Goal: Transaction & Acquisition: Purchase product/service

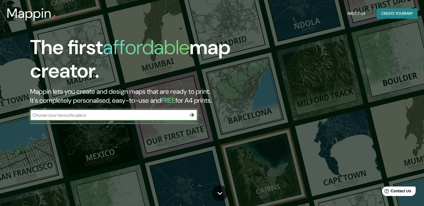
click at [400, 15] on button "Create your map" at bounding box center [397, 13] width 41 height 10
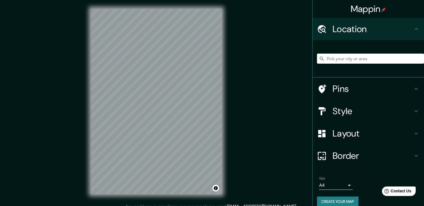
click at [344, 48] on div at bounding box center [370, 59] width 107 height 28
click at [343, 58] on input "Pick your city or area" at bounding box center [370, 59] width 107 height 10
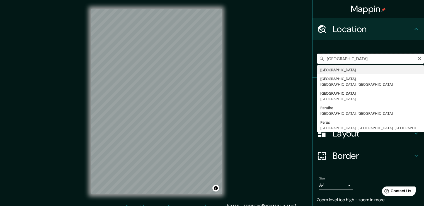
type input "[GEOGRAPHIC_DATA]"
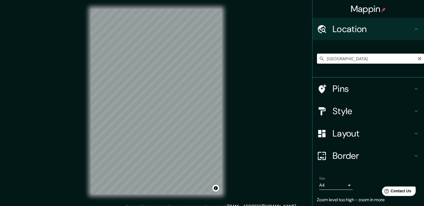
click at [353, 87] on h4 "Pins" at bounding box center [373, 88] width 80 height 11
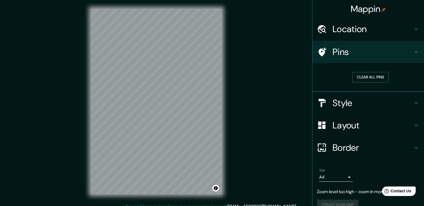
click at [359, 77] on button "Clear all pins" at bounding box center [371, 77] width 36 height 10
click at [365, 77] on button "Clear all pins" at bounding box center [371, 77] width 36 height 10
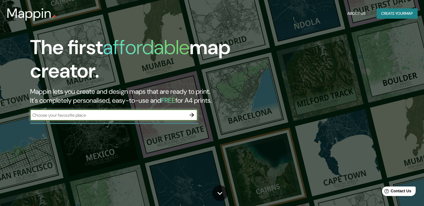
click at [403, 14] on button "Create your map" at bounding box center [397, 13] width 41 height 10
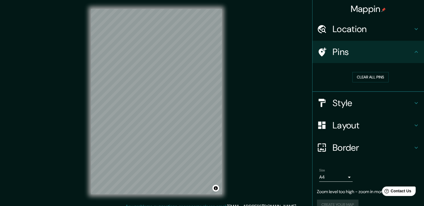
click at [366, 33] on h4 "Location" at bounding box center [373, 28] width 80 height 11
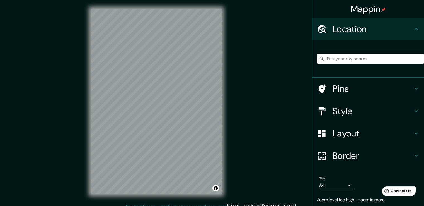
click at [364, 59] on input "Pick your city or area" at bounding box center [370, 59] width 107 height 10
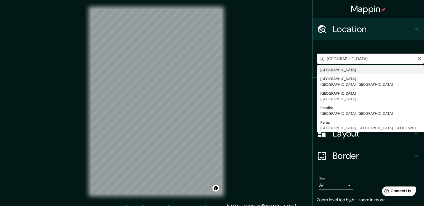
type input "[GEOGRAPHIC_DATA]"
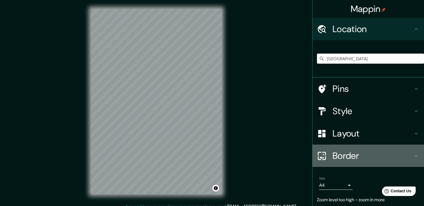
click at [348, 156] on h4 "Border" at bounding box center [373, 155] width 80 height 11
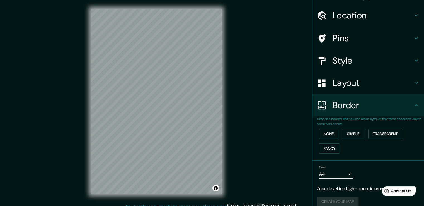
scroll to position [21, 0]
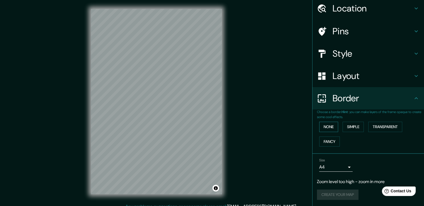
click at [329, 127] on button "None" at bounding box center [328, 127] width 19 height 10
click at [353, 129] on button "Simple" at bounding box center [353, 127] width 21 height 10
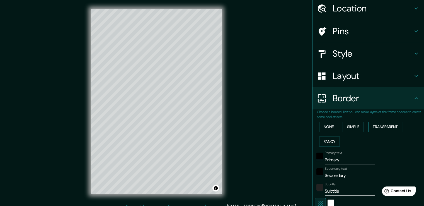
click at [379, 127] on button "Transparent" at bounding box center [386, 127] width 34 height 10
click at [319, 125] on button "None" at bounding box center [328, 127] width 19 height 10
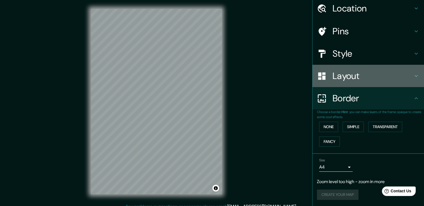
click at [347, 79] on h4 "Layout" at bounding box center [373, 75] width 80 height 11
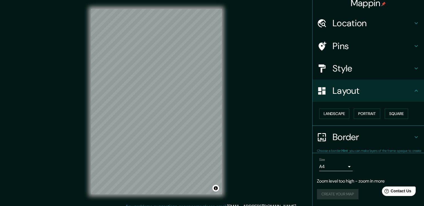
scroll to position [6, 0]
click at [330, 117] on button "Landscape" at bounding box center [334, 114] width 30 height 10
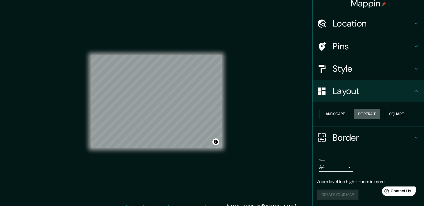
drag, startPoint x: 361, startPoint y: 115, endPoint x: 383, endPoint y: 113, distance: 21.3
click at [362, 115] on button "Portrait" at bounding box center [367, 114] width 27 height 10
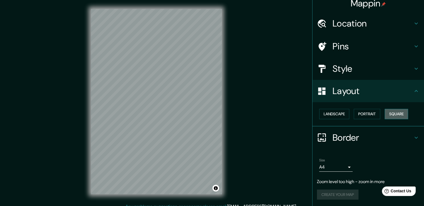
click at [394, 112] on button "Square" at bounding box center [396, 114] width 23 height 10
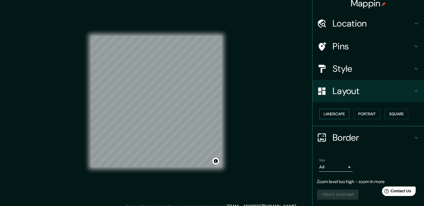
click at [325, 113] on button "Landscape" at bounding box center [334, 114] width 30 height 10
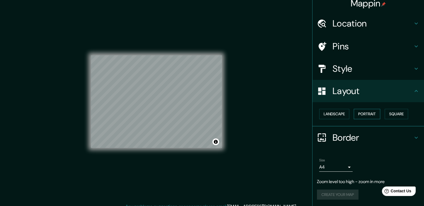
click at [365, 111] on button "Portrait" at bounding box center [367, 114] width 27 height 10
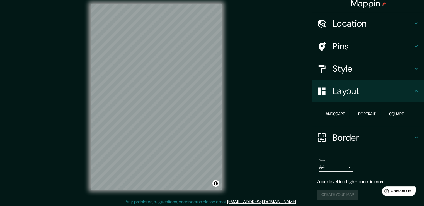
scroll to position [6, 0]
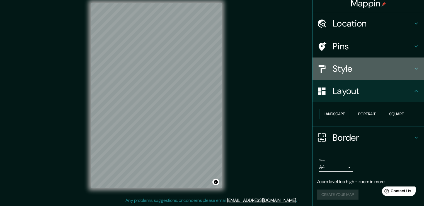
click at [349, 74] on div "Style" at bounding box center [369, 68] width 112 height 22
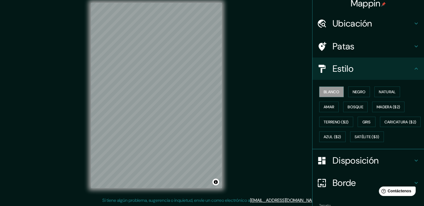
click at [366, 70] on h4 "Estilo" at bounding box center [373, 68] width 80 height 11
click at [358, 92] on font "Negro" at bounding box center [359, 91] width 13 height 5
click at [384, 92] on font "Natural" at bounding box center [387, 91] width 17 height 5
click at [324, 104] on font "Amar" at bounding box center [329, 106] width 11 height 5
click at [348, 109] on font "Bosque" at bounding box center [356, 106] width 16 height 7
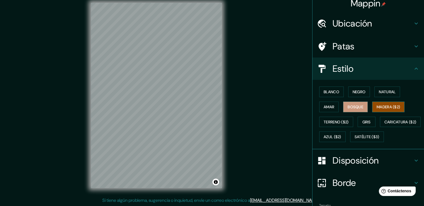
click at [383, 106] on font "Madera ($2)" at bounding box center [388, 106] width 23 height 5
click at [339, 124] on font "Terreno ($2)" at bounding box center [336, 121] width 25 height 7
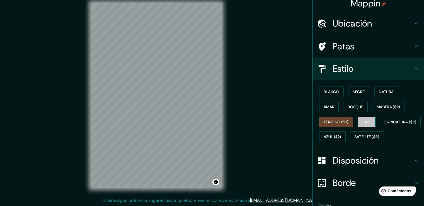
click at [367, 124] on font "Gris" at bounding box center [367, 121] width 8 height 7
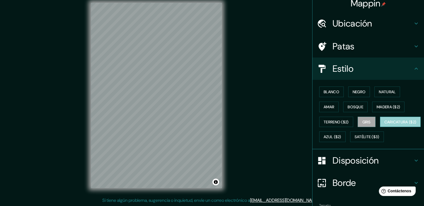
click at [385, 126] on font "Caricatura ($2)" at bounding box center [401, 121] width 32 height 7
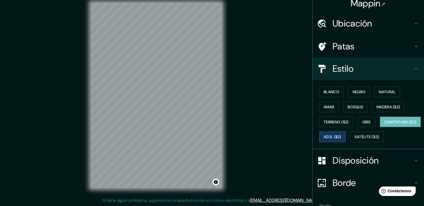
click at [341, 139] on font "Azul ($2)" at bounding box center [333, 136] width 18 height 7
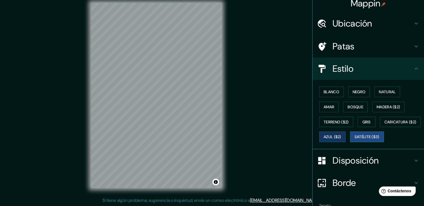
click at [355, 139] on font "Satélite ($3)" at bounding box center [367, 136] width 25 height 5
click at [325, 106] on font "Amar" at bounding box center [329, 106] width 11 height 5
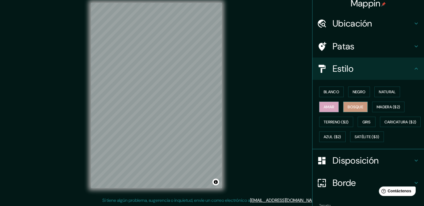
click at [357, 107] on font "Bosque" at bounding box center [356, 106] width 16 height 5
click at [386, 93] on font "Natural" at bounding box center [387, 91] width 17 height 5
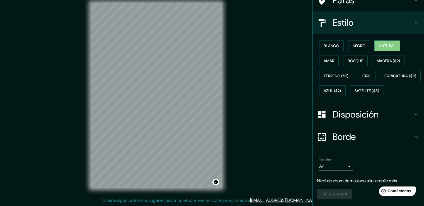
scroll to position [37, 0]
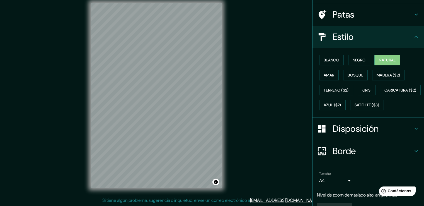
click at [385, 134] on h4 "Disposición" at bounding box center [373, 128] width 80 height 11
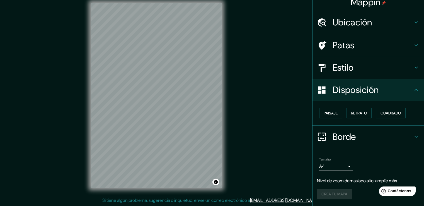
scroll to position [6, 0]
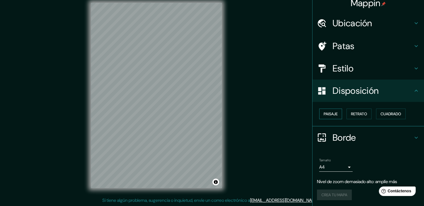
click at [328, 114] on font "Paisaje" at bounding box center [331, 113] width 14 height 5
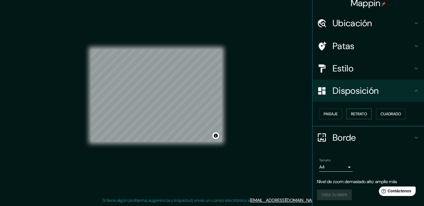
click at [352, 113] on font "Retrato" at bounding box center [359, 113] width 16 height 5
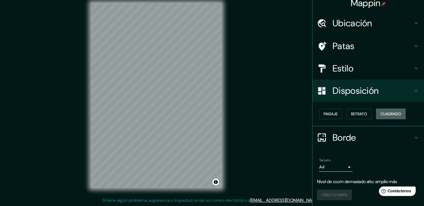
click at [393, 113] on font "Cuadrado" at bounding box center [391, 113] width 21 height 5
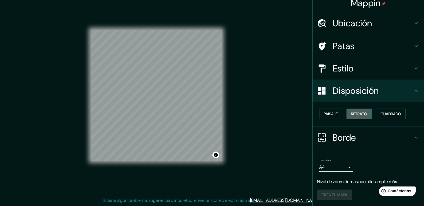
click at [362, 114] on font "Retrato" at bounding box center [359, 113] width 16 height 5
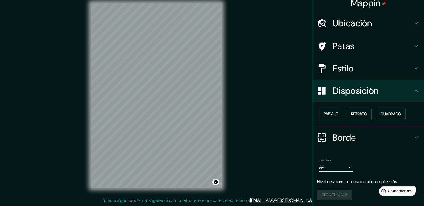
click at [346, 138] on font "Borde" at bounding box center [344, 138] width 23 height 12
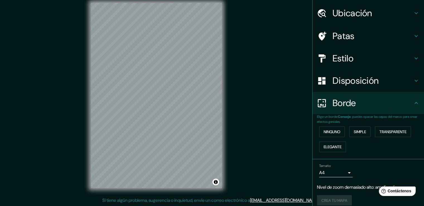
scroll to position [21, 0]
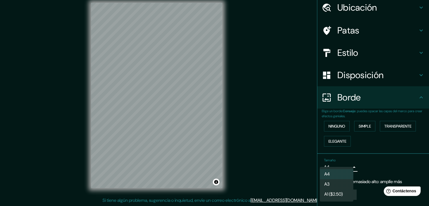
click at [346, 163] on body "Mappin Ubicación [GEOGRAPHIC_DATA] Patas Estilo Disposición Borde Elige un bord…" at bounding box center [214, 97] width 429 height 206
click at [347, 163] on div at bounding box center [214, 103] width 429 height 206
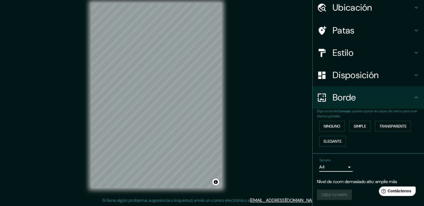
click at [392, 140] on div "Ninguno Simple Transparente Elegante" at bounding box center [370, 134] width 107 height 30
click at [360, 128] on font "Simple" at bounding box center [360, 125] width 12 height 7
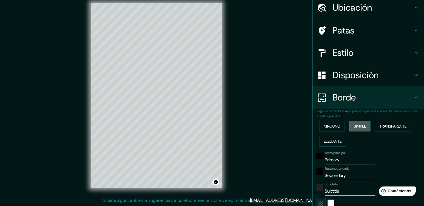
click at [360, 127] on font "Simple" at bounding box center [360, 126] width 12 height 5
type input "38"
click at [329, 127] on font "Ninguno" at bounding box center [332, 126] width 17 height 5
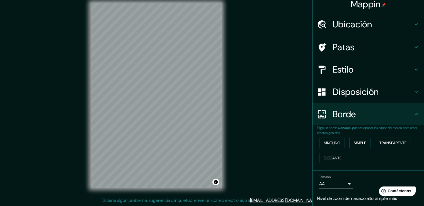
scroll to position [0, 0]
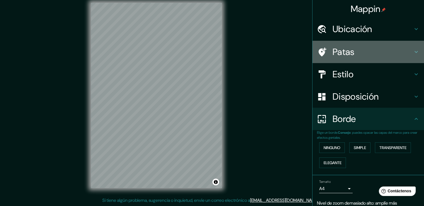
click at [343, 52] on font "Patas" at bounding box center [344, 52] width 22 height 12
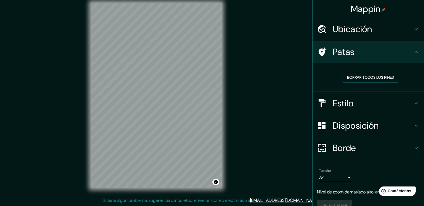
click at [343, 51] on font "Patas" at bounding box center [344, 52] width 22 height 12
click at [344, 98] on font "Estilo" at bounding box center [343, 103] width 21 height 12
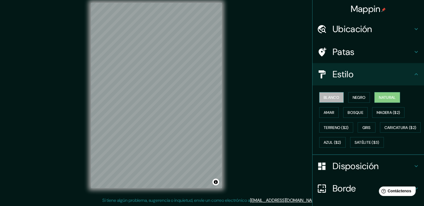
click at [324, 97] on font "Blanco" at bounding box center [332, 97] width 16 height 5
click at [368, 103] on div "Blanco Negro Natural Amar Bosque Madera ($2) Terreno ($2) Gris Caricatura ($2) …" at bounding box center [370, 120] width 107 height 60
click at [362, 99] on font "Negro" at bounding box center [359, 97] width 13 height 5
click at [386, 97] on font "Natural" at bounding box center [387, 97] width 17 height 5
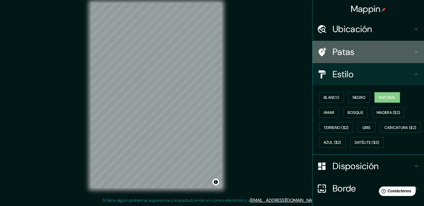
click at [348, 52] on font "Patas" at bounding box center [344, 52] width 22 height 12
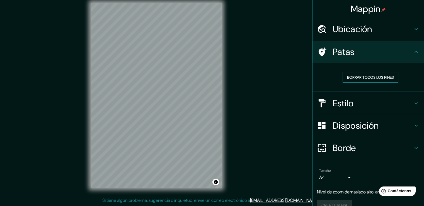
click at [367, 78] on font "Borrar todos los pines" at bounding box center [370, 77] width 47 height 5
click at [362, 57] on h4 "Patas" at bounding box center [373, 51] width 80 height 11
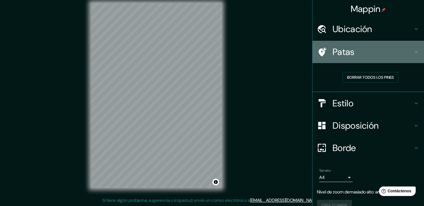
click at [323, 54] on icon at bounding box center [322, 52] width 10 height 10
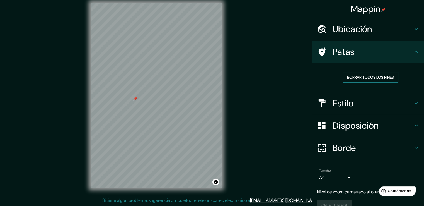
click at [350, 75] on font "Borrar todos los pines" at bounding box center [370, 77] width 47 height 5
click at [333, 54] on font "Patas" at bounding box center [344, 52] width 22 height 12
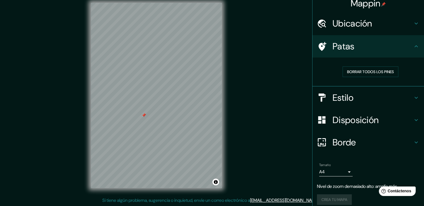
scroll to position [10, 0]
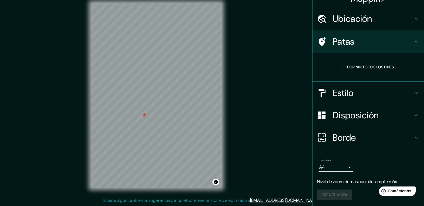
click at [359, 113] on font "Disposición" at bounding box center [356, 115] width 46 height 12
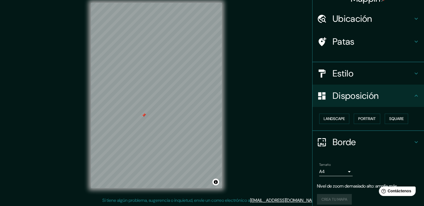
scroll to position [6, 0]
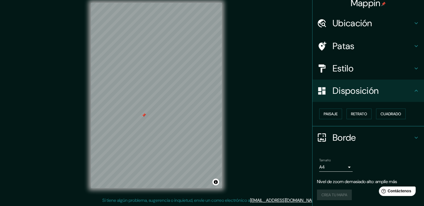
click at [333, 90] on font "Disposición" at bounding box center [356, 91] width 46 height 12
click at [334, 64] on font "Estilo" at bounding box center [343, 68] width 21 height 12
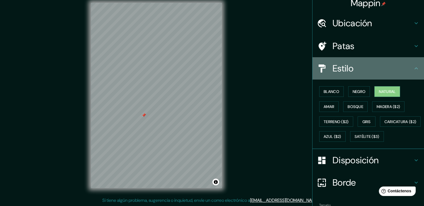
drag, startPoint x: 334, startPoint y: 64, endPoint x: 368, endPoint y: 74, distance: 35.1
click at [335, 65] on font "Estilo" at bounding box center [343, 68] width 21 height 12
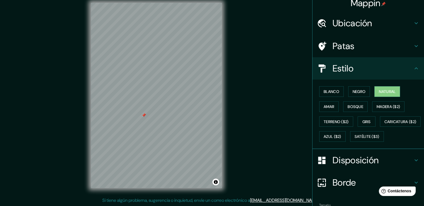
drag, startPoint x: 417, startPoint y: 121, endPoint x: 419, endPoint y: 131, distance: 10.2
click at [419, 131] on div "Blanco Negro Natural Amar Bosque Madera ($2) Terreno ($2) Gris Caricatura ($2) …" at bounding box center [370, 114] width 107 height 60
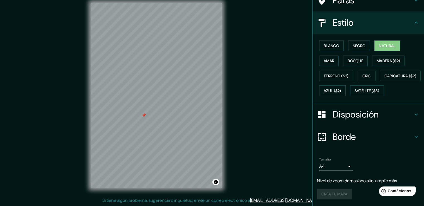
scroll to position [65, 0]
click at [347, 196] on div "Crea tu mapa" at bounding box center [368, 194] width 103 height 11
click at [336, 196] on div "Crea tu mapa" at bounding box center [368, 194] width 103 height 11
click at [376, 159] on div "Tamaño A4 single" at bounding box center [368, 164] width 103 height 18
click at [344, 120] on font "Disposición" at bounding box center [356, 115] width 46 height 12
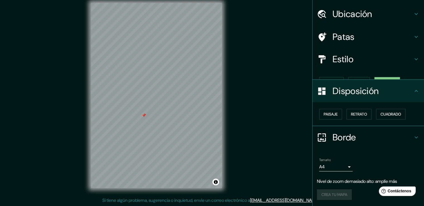
scroll to position [6, 0]
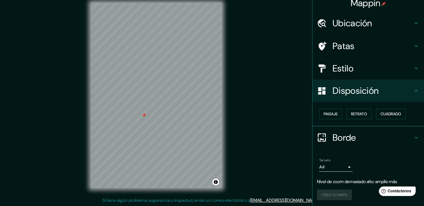
click at [334, 139] on font "Borde" at bounding box center [344, 138] width 23 height 12
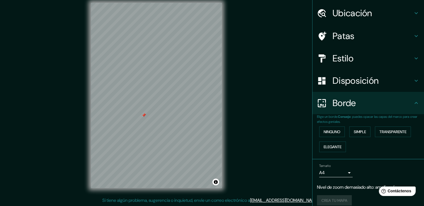
scroll to position [21, 0]
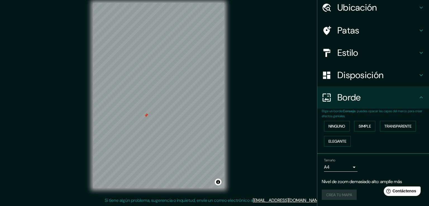
click at [342, 166] on body "Mappin Ubicación [GEOGRAPHIC_DATA] Patas Estilo Disposición Borde Elige un bord…" at bounding box center [214, 97] width 429 height 206
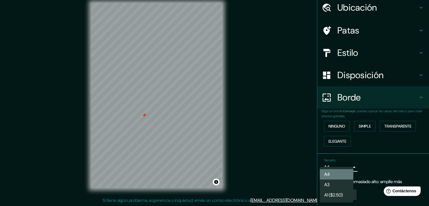
click at [336, 175] on li "A4" at bounding box center [335, 174] width 33 height 10
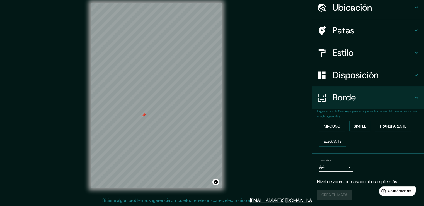
click at [381, 156] on div "Tamaño A4 single" at bounding box center [368, 165] width 103 height 18
drag, startPoint x: 337, startPoint y: 196, endPoint x: 344, endPoint y: 191, distance: 9.1
click at [337, 197] on div "Crea tu mapa" at bounding box center [368, 194] width 103 height 11
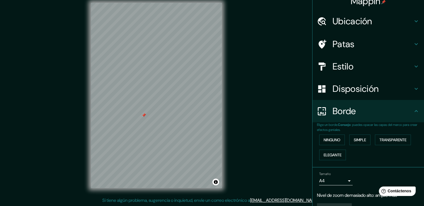
scroll to position [0, 0]
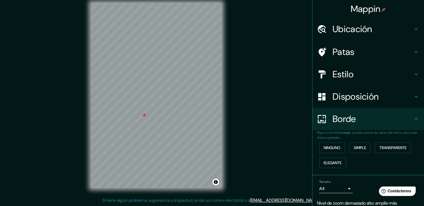
click at [376, 14] on font "Mappin" at bounding box center [366, 9] width 30 height 12
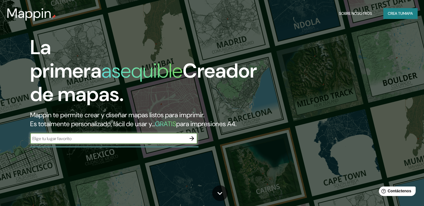
click at [396, 14] on font "Crea tu" at bounding box center [395, 13] width 15 height 5
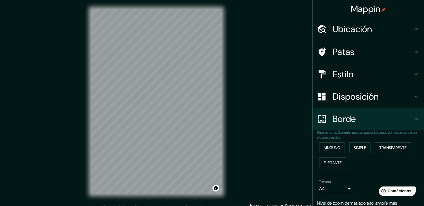
click at [376, 11] on font "Mappin" at bounding box center [366, 9] width 30 height 12
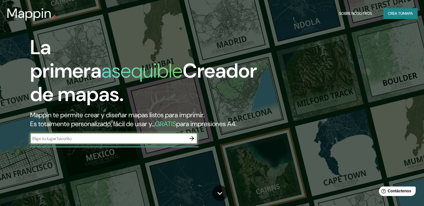
click at [172, 142] on input "text" at bounding box center [108, 138] width 156 height 6
type input "[GEOGRAPHIC_DATA]"
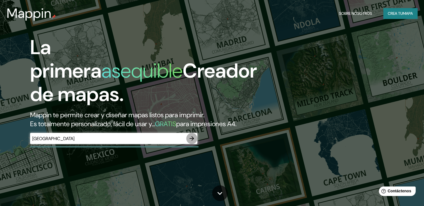
click at [194, 142] on icon "button" at bounding box center [192, 138] width 7 height 7
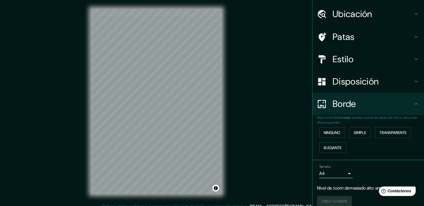
scroll to position [21, 0]
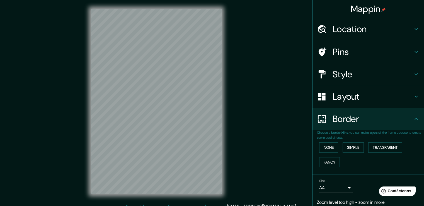
scroll to position [6, 0]
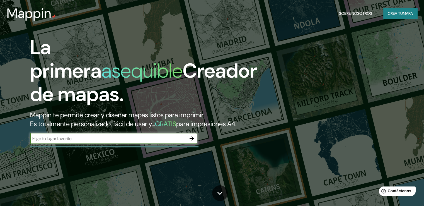
click at [391, 13] on font "Crea tu" at bounding box center [395, 13] width 15 height 5
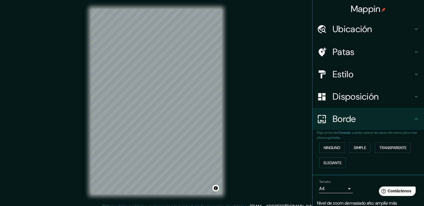
click at [371, 14] on font "Mappin" at bounding box center [366, 9] width 30 height 12
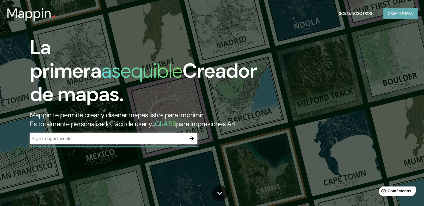
click at [412, 10] on font "mapa" at bounding box center [408, 13] width 10 height 7
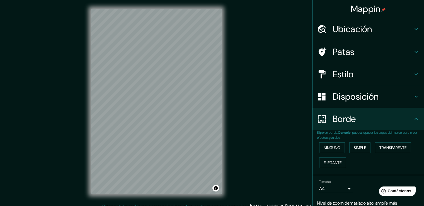
click at [347, 28] on font "Ubicación" at bounding box center [353, 29] width 40 height 12
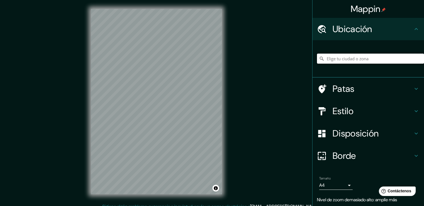
click at [346, 61] on input "Elige tu ciudad o zona" at bounding box center [370, 59] width 107 height 10
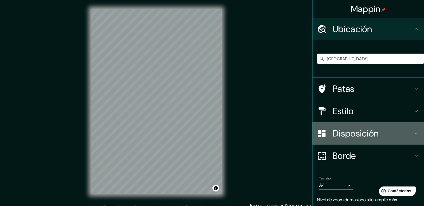
click at [345, 133] on font "Disposición" at bounding box center [356, 134] width 46 height 12
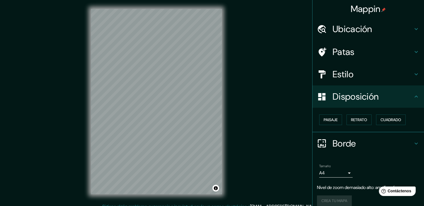
click at [372, 32] on h4 "Ubicación" at bounding box center [373, 28] width 80 height 11
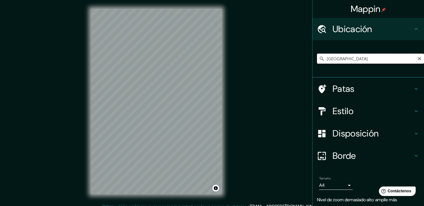
click at [353, 59] on input "[GEOGRAPHIC_DATA]" at bounding box center [370, 59] width 107 height 10
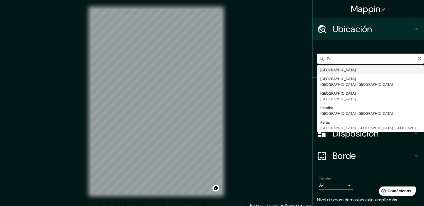
type input "P"
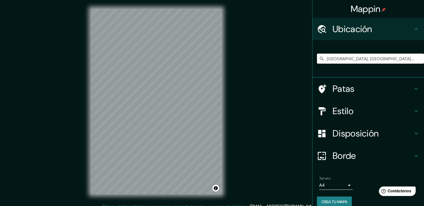
click at [357, 113] on h4 "Estilo" at bounding box center [373, 110] width 80 height 11
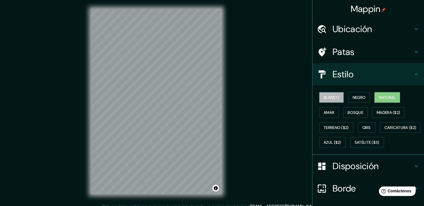
click at [328, 100] on font "Blanco" at bounding box center [332, 97] width 16 height 7
click at [356, 97] on font "Negro" at bounding box center [359, 97] width 13 height 5
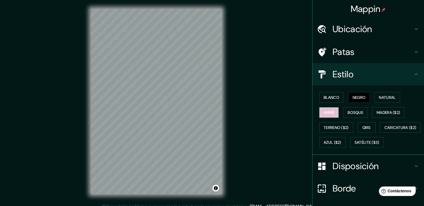
click at [324, 112] on font "Amar" at bounding box center [329, 112] width 11 height 5
click at [356, 111] on font "Bosque" at bounding box center [356, 112] width 16 height 5
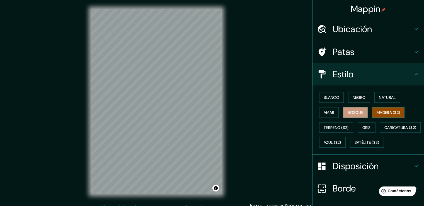
click at [390, 112] on font "Madera ($2)" at bounding box center [388, 112] width 23 height 5
click at [328, 128] on font "Terreno ($2)" at bounding box center [336, 127] width 25 height 5
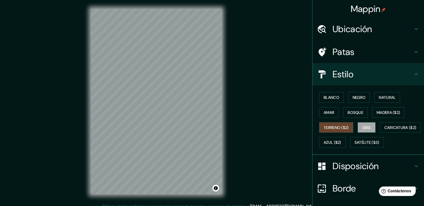
click at [367, 125] on font "Gris" at bounding box center [367, 127] width 8 height 5
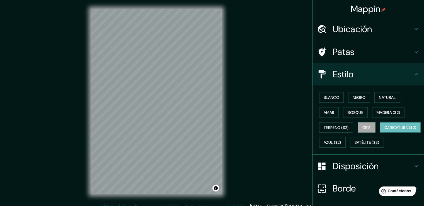
click at [385, 130] on font "Caricatura ($2)" at bounding box center [401, 127] width 32 height 5
click at [324, 113] on font "Amar" at bounding box center [329, 112] width 11 height 5
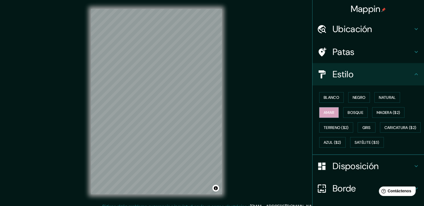
click at [368, 30] on font "Ubicación" at bounding box center [353, 29] width 40 height 12
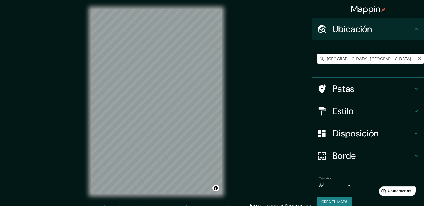
click at [390, 57] on input "[GEOGRAPHIC_DATA], [GEOGRAPHIC_DATA], [GEOGRAPHIC_DATA]" at bounding box center [370, 59] width 107 height 10
click at [360, 110] on h4 "Estilo" at bounding box center [373, 110] width 80 height 11
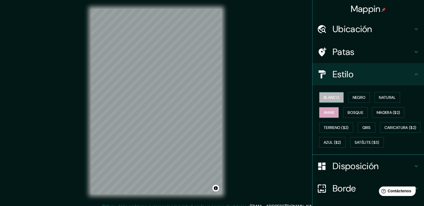
click at [335, 98] on font "Blanco" at bounding box center [332, 97] width 16 height 5
click at [357, 97] on font "Negro" at bounding box center [359, 97] width 13 height 5
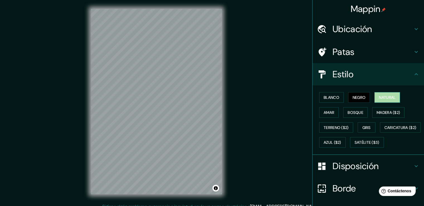
click at [385, 94] on font "Natural" at bounding box center [387, 97] width 17 height 7
click at [324, 110] on font "Amar" at bounding box center [329, 112] width 11 height 5
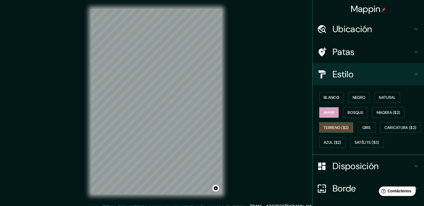
click at [329, 124] on font "Terreno ($2)" at bounding box center [336, 127] width 25 height 7
click at [385, 130] on font "Caricatura ($2)" at bounding box center [401, 127] width 32 height 5
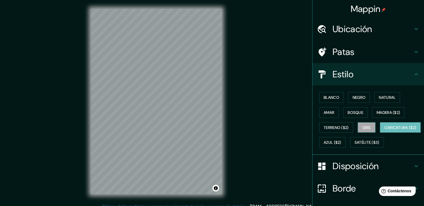
click at [368, 126] on font "Gris" at bounding box center [367, 127] width 8 height 5
click at [349, 25] on font "Ubicación" at bounding box center [353, 29] width 40 height 12
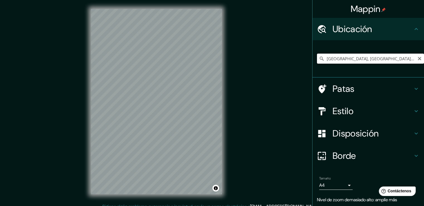
click at [395, 59] on input "[GEOGRAPHIC_DATA], [GEOGRAPHIC_DATA], [GEOGRAPHIC_DATA]" at bounding box center [370, 59] width 107 height 10
click at [111, 71] on div "Mappin Ubicación [GEOGRAPHIC_DATA], [GEOGRAPHIC_DATA], [GEOGRAPHIC_DATA] Patas …" at bounding box center [212, 106] width 424 height 212
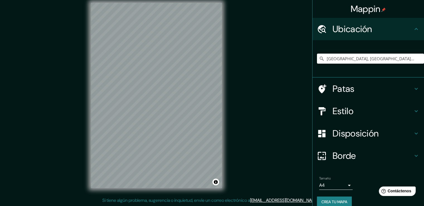
click at [340, 89] on font "Patas" at bounding box center [344, 89] width 22 height 12
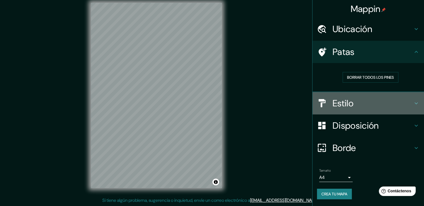
click at [348, 101] on font "Estilo" at bounding box center [343, 103] width 21 height 12
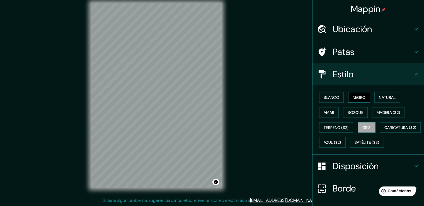
click at [359, 98] on font "Negro" at bounding box center [359, 97] width 13 height 5
click at [388, 95] on font "Natural" at bounding box center [387, 97] width 17 height 5
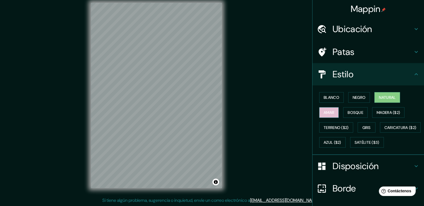
click at [324, 109] on font "Amar" at bounding box center [329, 112] width 11 height 7
click at [387, 113] on font "Madera ($2)" at bounding box center [388, 112] width 23 height 5
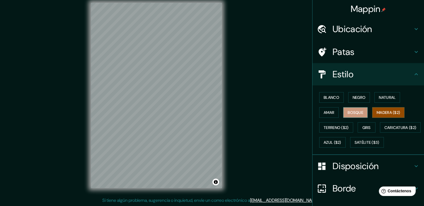
click at [351, 110] on font "Bosque" at bounding box center [356, 112] width 16 height 5
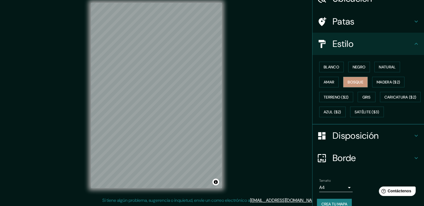
scroll to position [54, 0]
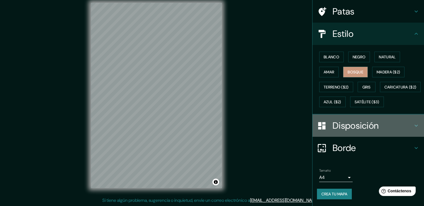
click at [353, 125] on font "Disposición" at bounding box center [356, 126] width 46 height 12
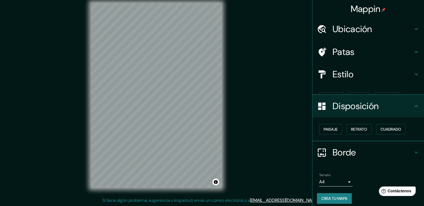
scroll to position [0, 0]
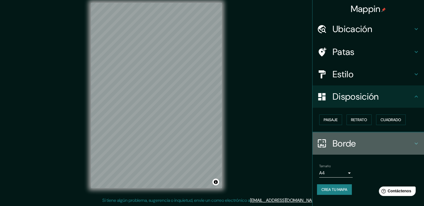
click at [351, 144] on font "Borde" at bounding box center [344, 144] width 23 height 12
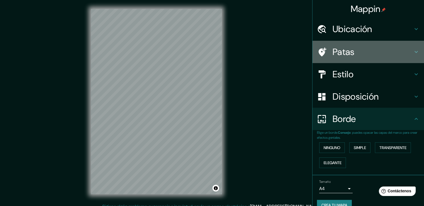
click at [351, 46] on div "Patas" at bounding box center [369, 52] width 112 height 22
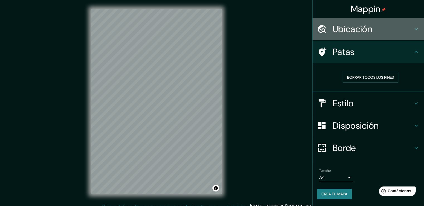
click at [381, 33] on h4 "Ubicación" at bounding box center [373, 28] width 80 height 11
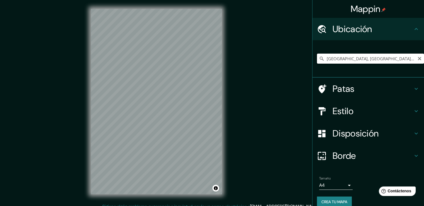
click at [383, 58] on input "[GEOGRAPHIC_DATA], [GEOGRAPHIC_DATA], [GEOGRAPHIC_DATA]" at bounding box center [370, 59] width 107 height 10
click at [123, 51] on div "Mappin Ubicación [GEOGRAPHIC_DATA], [GEOGRAPHIC_DATA], [GEOGRAPHIC_DATA] Patas …" at bounding box center [212, 106] width 424 height 212
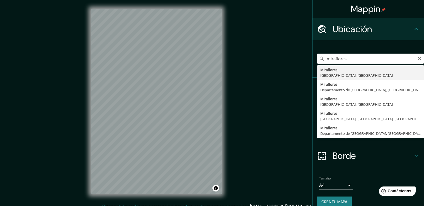
type input "[GEOGRAPHIC_DATA], [GEOGRAPHIC_DATA], [GEOGRAPHIC_DATA]"
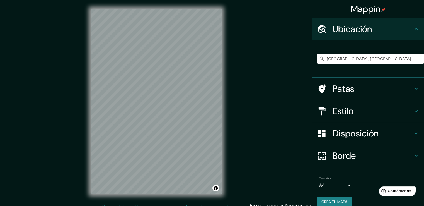
click at [342, 110] on font "Estilo" at bounding box center [343, 111] width 21 height 12
